Goal: Find specific page/section: Find specific page/section

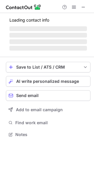
scroll to position [130, 94]
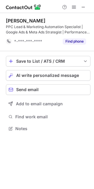
scroll to position [124, 94]
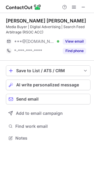
scroll to position [133, 94]
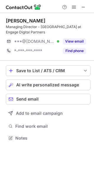
scroll to position [133, 94]
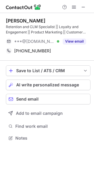
scroll to position [133, 94]
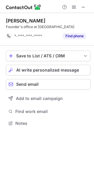
scroll to position [119, 94]
